Goal: Task Accomplishment & Management: Complete application form

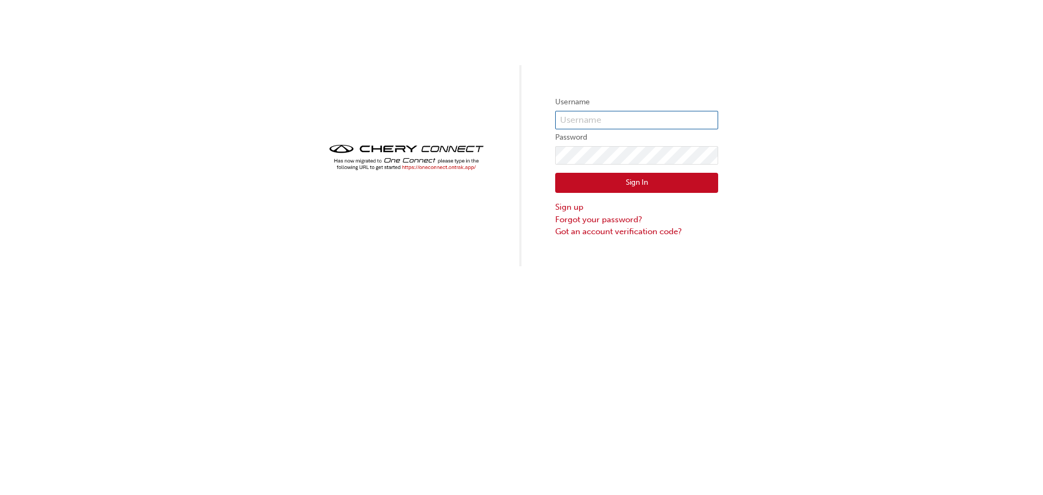
type input "chau2111"
click at [607, 180] on button "Sign In" at bounding box center [636, 183] width 163 height 21
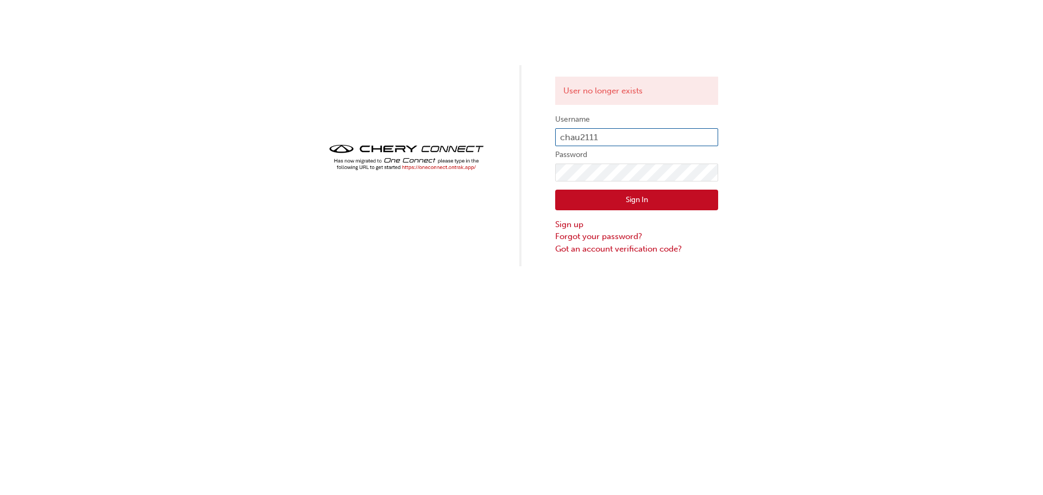
click at [597, 137] on input "chau2111" at bounding box center [636, 137] width 163 height 18
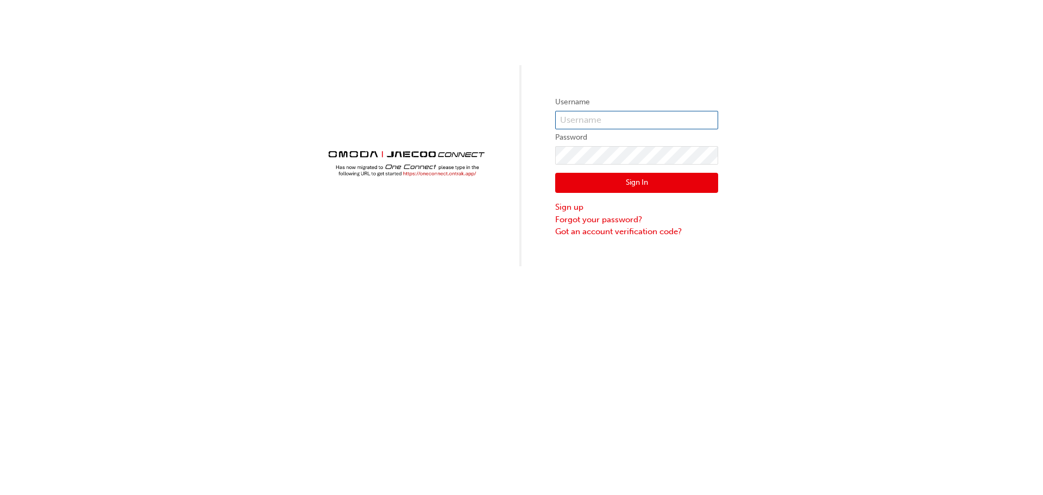
click at [581, 117] on input "text" at bounding box center [636, 120] width 163 height 18
type input "chau2111"
click at [615, 184] on button "Sign In" at bounding box center [636, 183] width 163 height 21
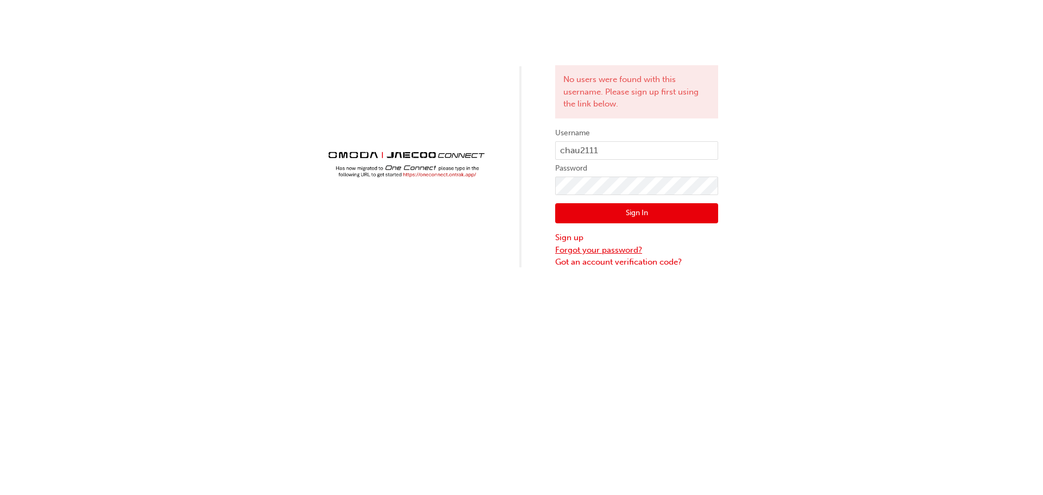
click at [586, 253] on link "Forgot your password?" at bounding box center [636, 250] width 163 height 12
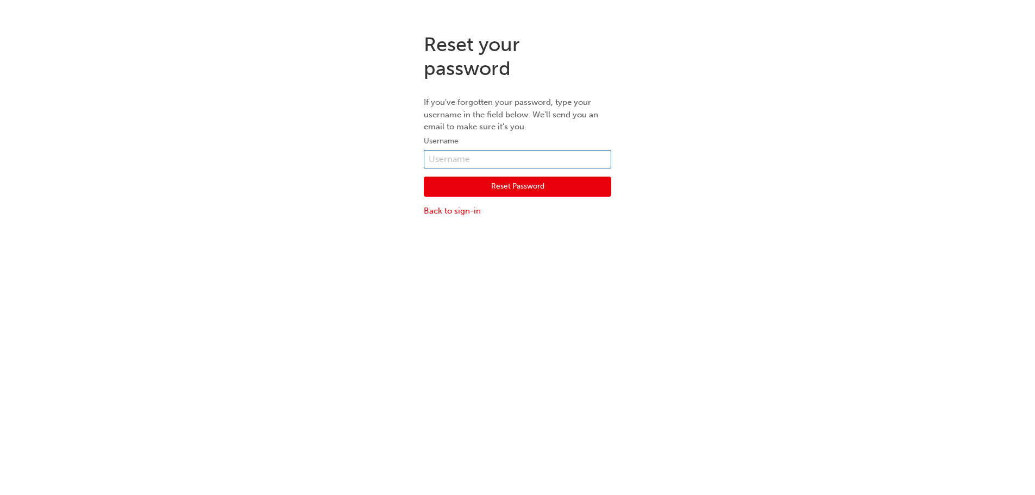
click at [459, 156] on input "text" at bounding box center [517, 159] width 187 height 18
type input "CHAU2111"
click at [486, 186] on button "Reset Password" at bounding box center [517, 187] width 187 height 21
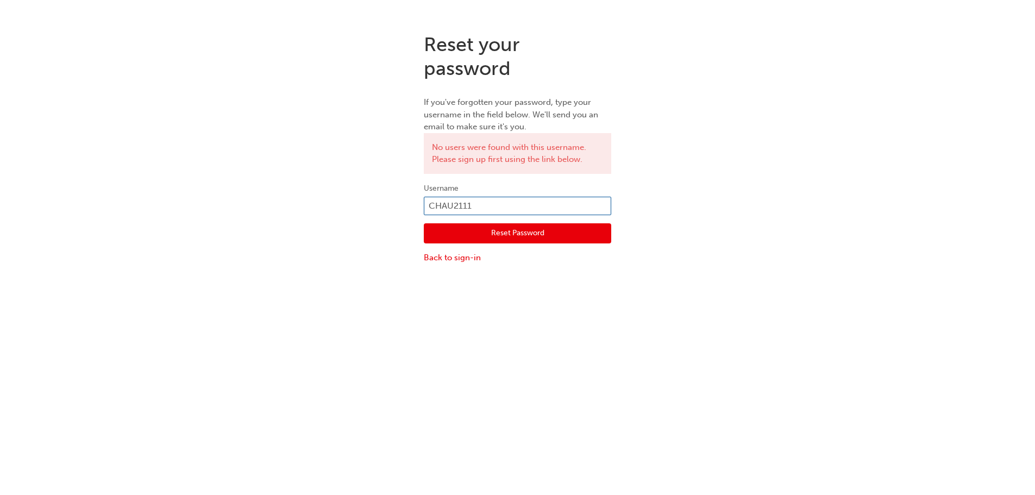
drag, startPoint x: 504, startPoint y: 209, endPoint x: 386, endPoint y: 205, distance: 118.0
click at [386, 205] on div "Reset your password If you've forgotten your password, type your username in th…" at bounding box center [517, 148] width 1035 height 248
type input "[EMAIL_ADDRESS][DOMAIN_NAME]"
click at [480, 233] on button "Reset Password" at bounding box center [517, 233] width 187 height 21
click at [557, 204] on input "[EMAIL_ADDRESS][DOMAIN_NAME]" at bounding box center [517, 206] width 187 height 18
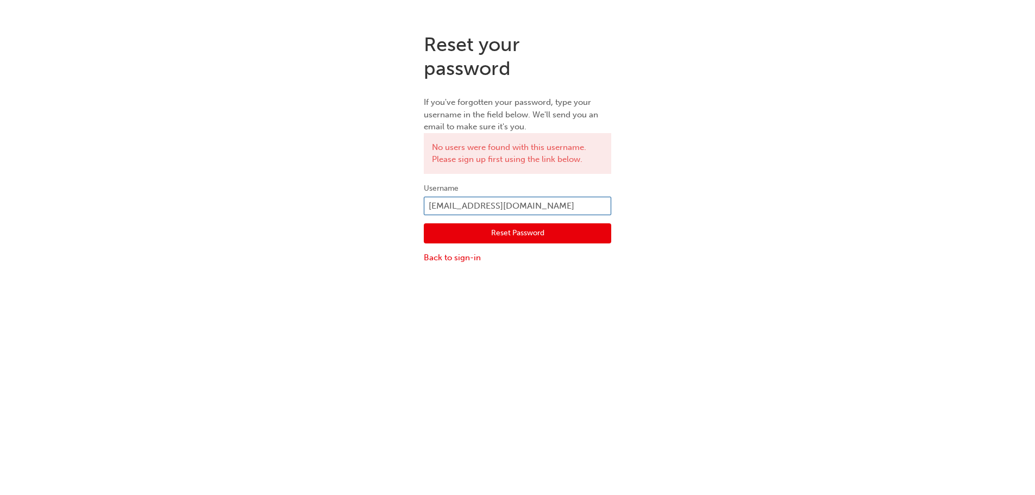
drag, startPoint x: 558, startPoint y: 204, endPoint x: 384, endPoint y: 210, distance: 173.9
click at [385, 210] on div "Reset your password If you've forgotten your password, type your username in th…" at bounding box center [517, 148] width 1035 height 248
type input "chau2111"
click at [492, 231] on button "Reset Password" at bounding box center [517, 233] width 187 height 21
click at [457, 258] on link "Back to sign-in" at bounding box center [517, 258] width 187 height 12
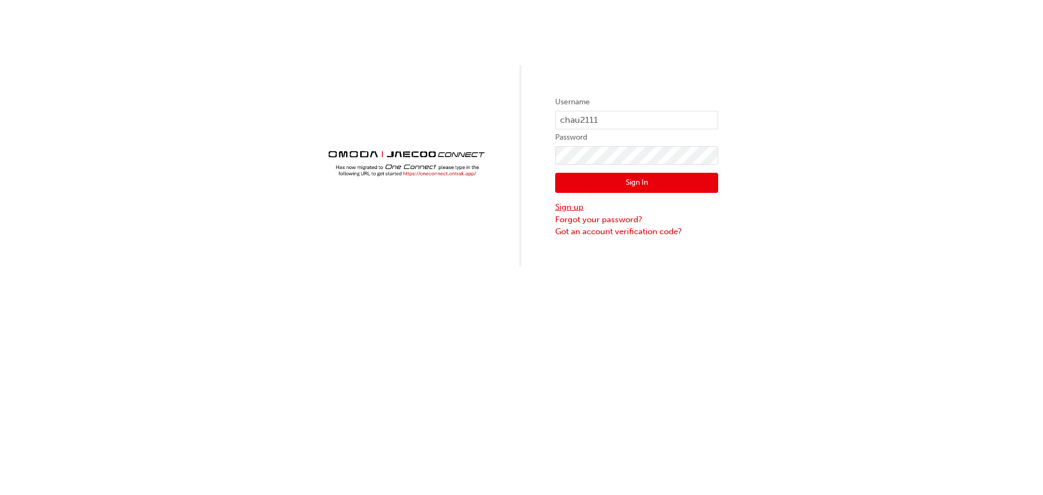
click at [573, 204] on link "Sign up" at bounding box center [636, 207] width 163 height 12
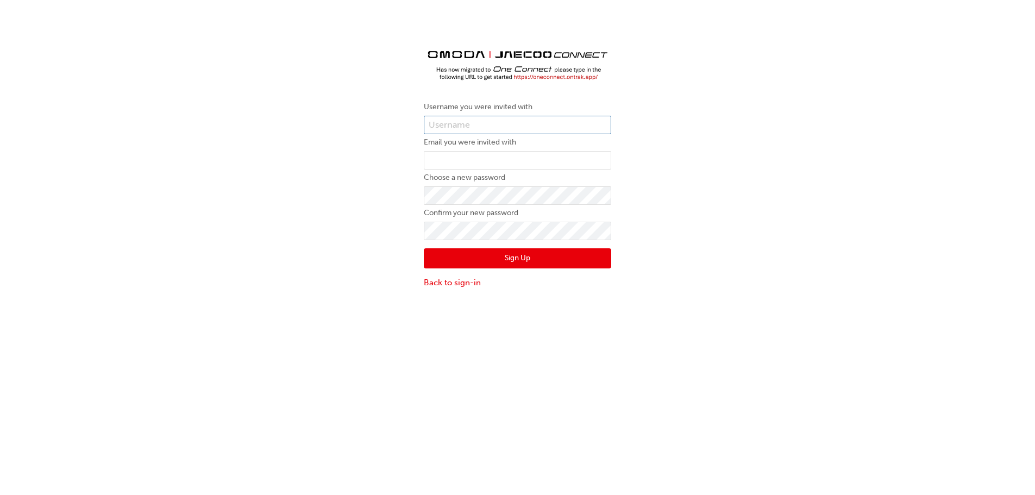
click at [449, 124] on input "text" at bounding box center [517, 125] width 187 height 18
type input "CHAU2111"
click at [443, 160] on input "email" at bounding box center [517, 160] width 187 height 18
type input "[EMAIL_ADDRESS][DOMAIN_NAME]"
click at [324, 190] on div "Username you were invited with CHAU2111 Email you were invited with [EMAIL_ADDR…" at bounding box center [517, 160] width 1035 height 273
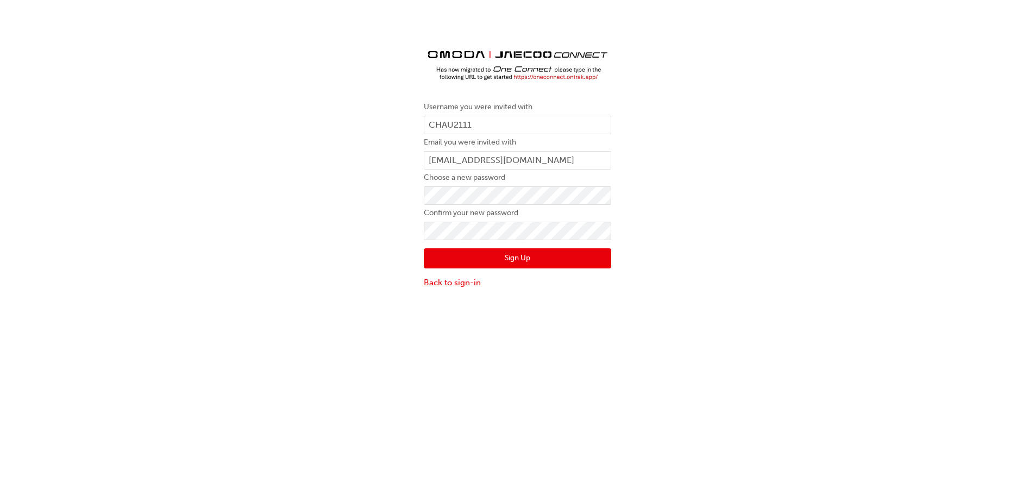
click at [440, 260] on button "Sign Up" at bounding box center [517, 258] width 187 height 21
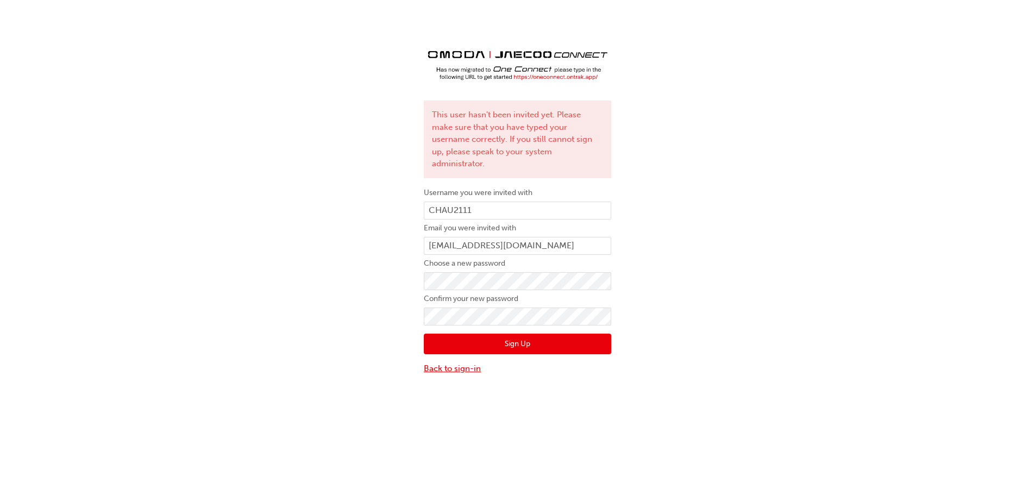
click at [445, 362] on link "Back to sign-in" at bounding box center [517, 368] width 187 height 12
